Goal: Information Seeking & Learning: Learn about a topic

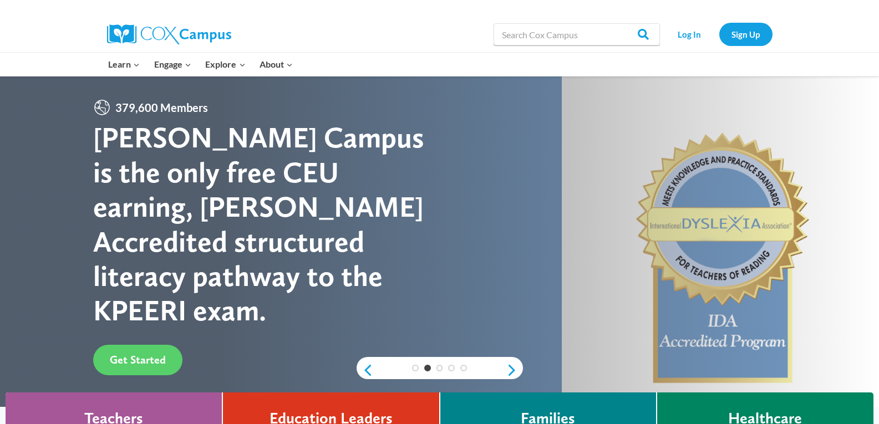
click at [198, 122] on div "[PERSON_NAME] Campus is the only free CEU earning, [PERSON_NAME] Accredited str…" at bounding box center [266, 223] width 346 height 207
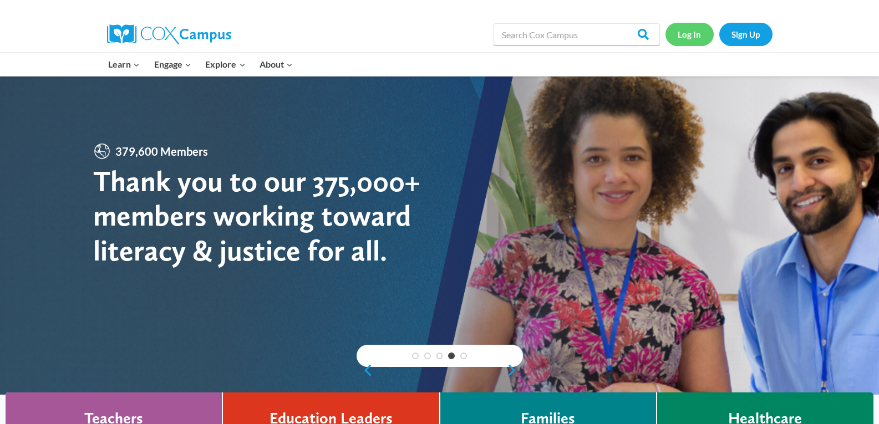
click at [687, 37] on link "Log In" at bounding box center [689, 34] width 48 height 23
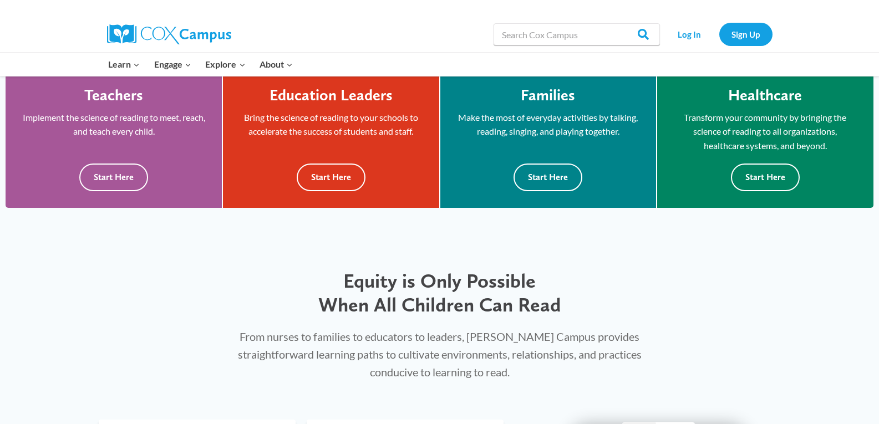
scroll to position [336, 0]
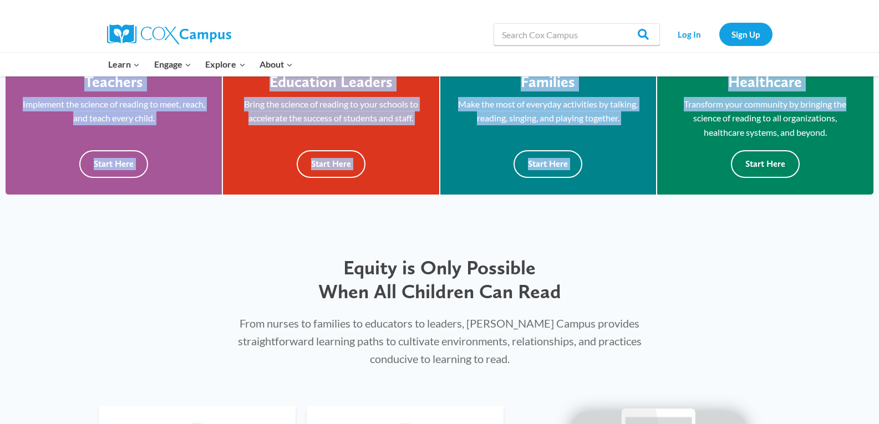
drag, startPoint x: 876, startPoint y: 90, endPoint x: 873, endPoint y: 64, distance: 25.7
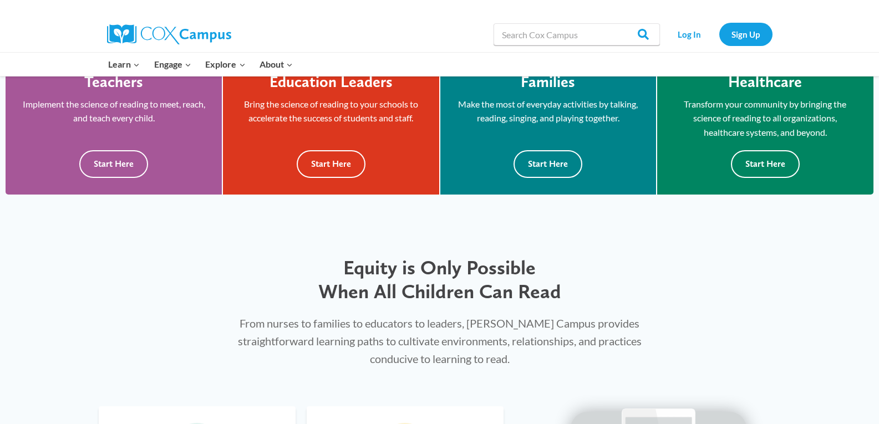
click at [763, 237] on div "Equity is Only Possible When All Children Can Read From nurses to families to e…" at bounding box center [439, 300] width 879 height 178
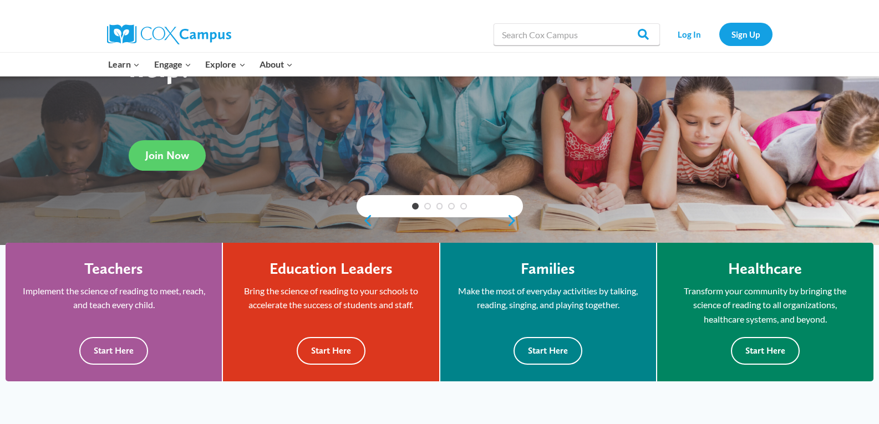
scroll to position [143, 0]
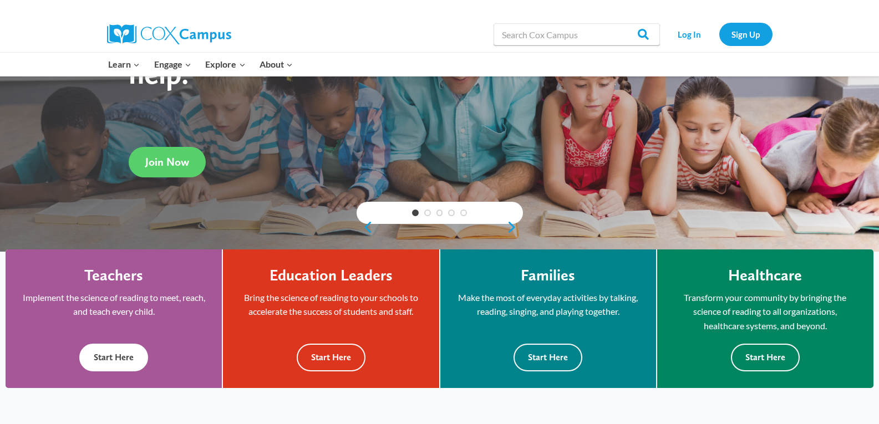
click at [137, 350] on button "Start Here" at bounding box center [113, 357] width 69 height 27
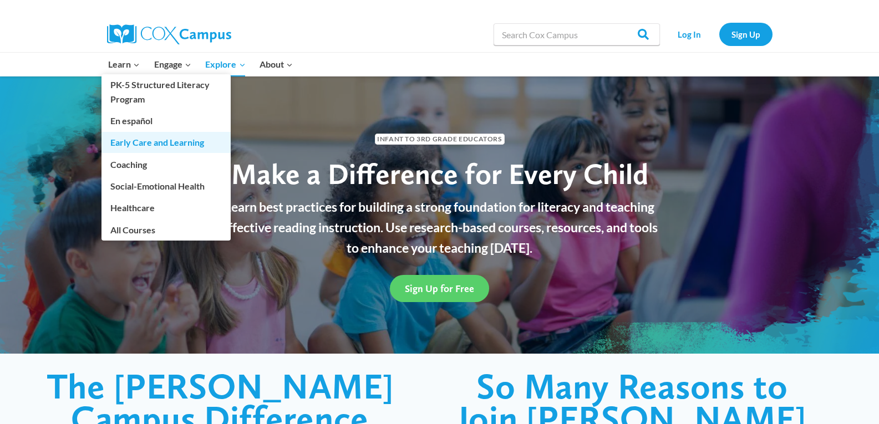
click at [134, 135] on link "Early Care and Learning" at bounding box center [165, 142] width 129 height 21
